Goal: Transaction & Acquisition: Purchase product/service

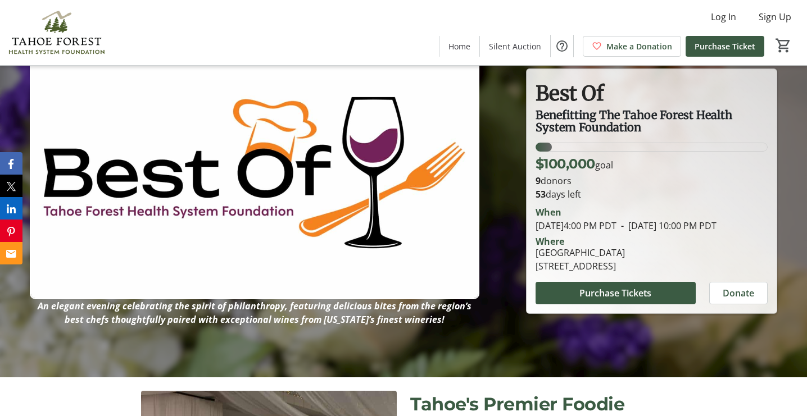
scroll to position [40, 0]
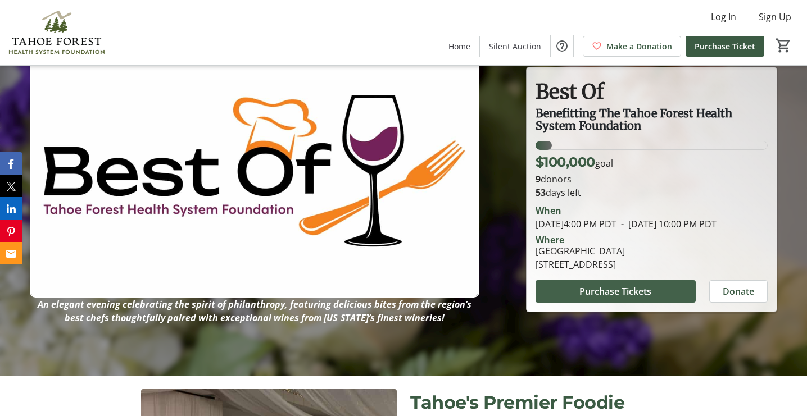
click at [612, 298] on span "Purchase Tickets" at bounding box center [615, 291] width 72 height 13
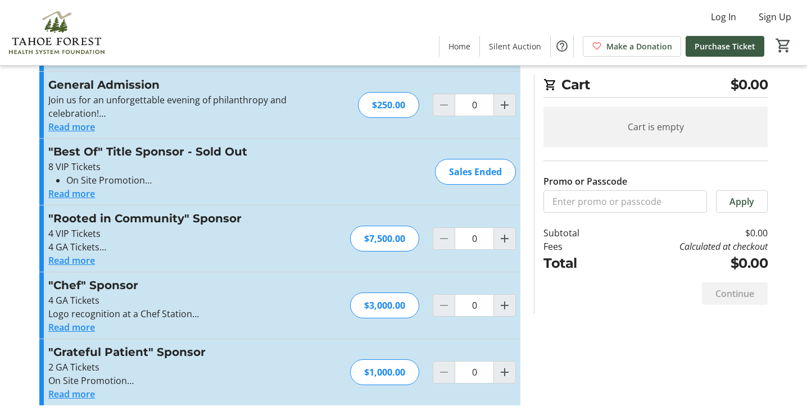
scroll to position [91, 0]
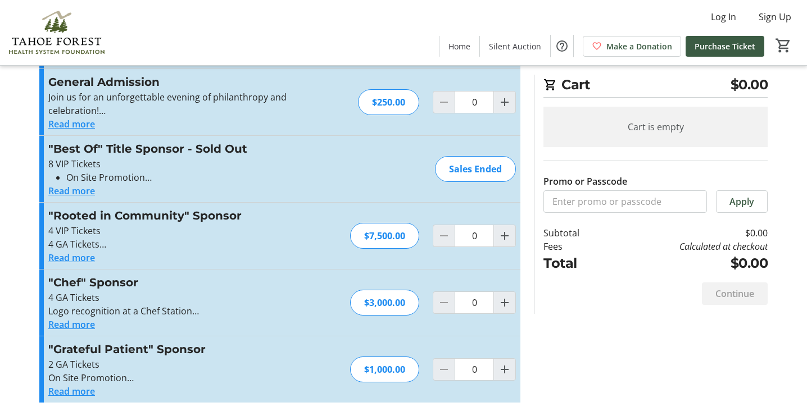
click at [75, 390] on button "Read more" at bounding box center [71, 391] width 47 height 13
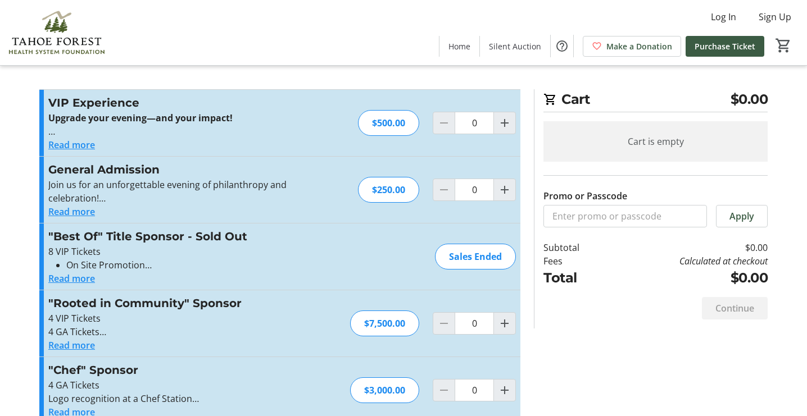
scroll to position [0, 0]
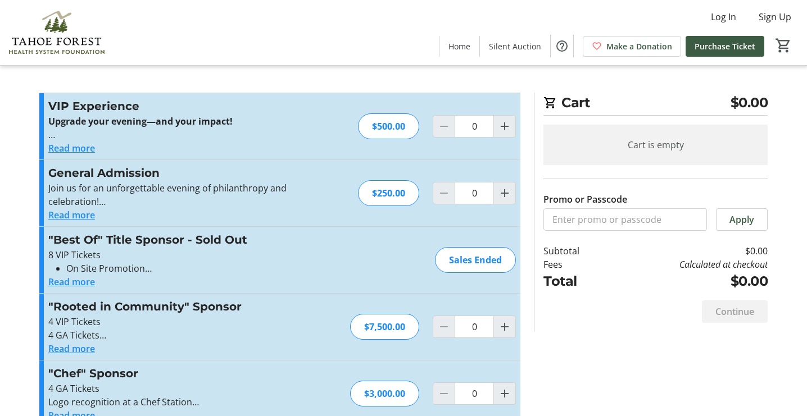
click at [60, 149] on button "Read more" at bounding box center [71, 148] width 47 height 13
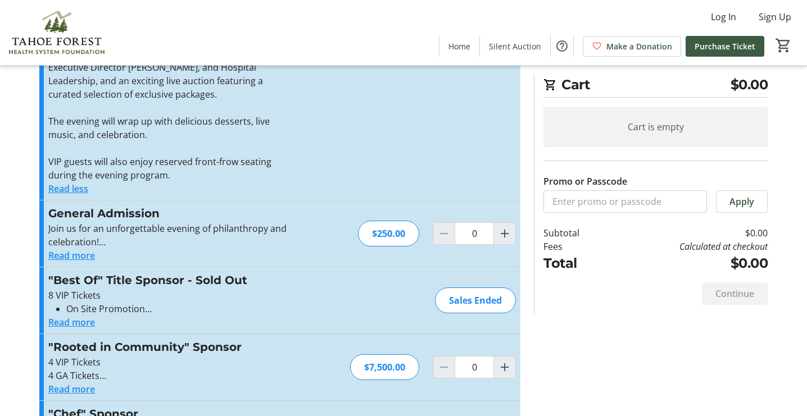
scroll to position [214, 0]
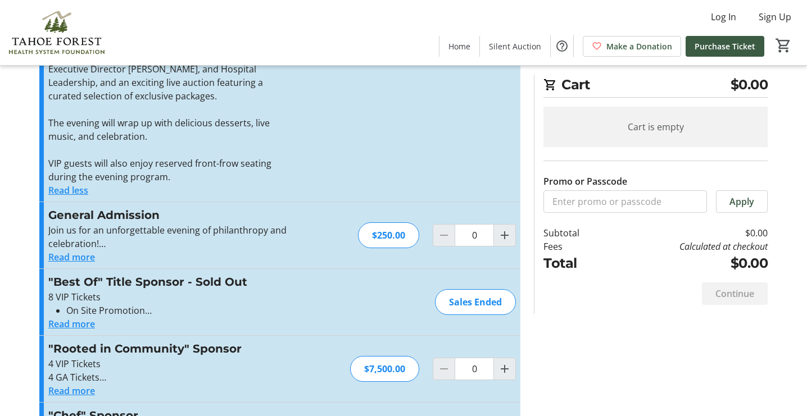
click at [70, 259] on button "Read more" at bounding box center [71, 257] width 47 height 13
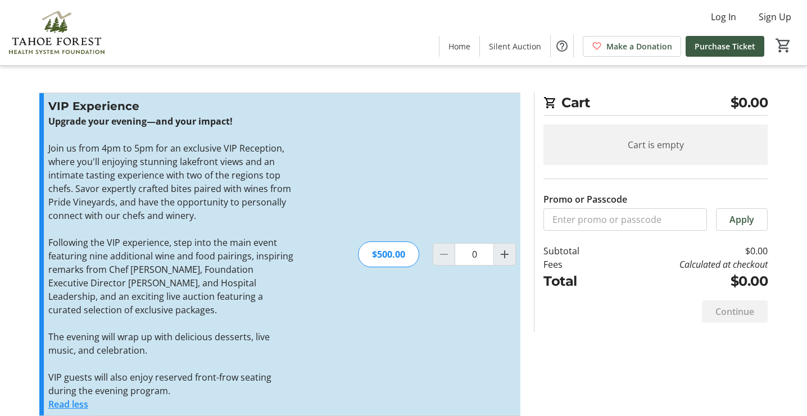
scroll to position [0, 0]
